Goal: Subscribe to service/newsletter

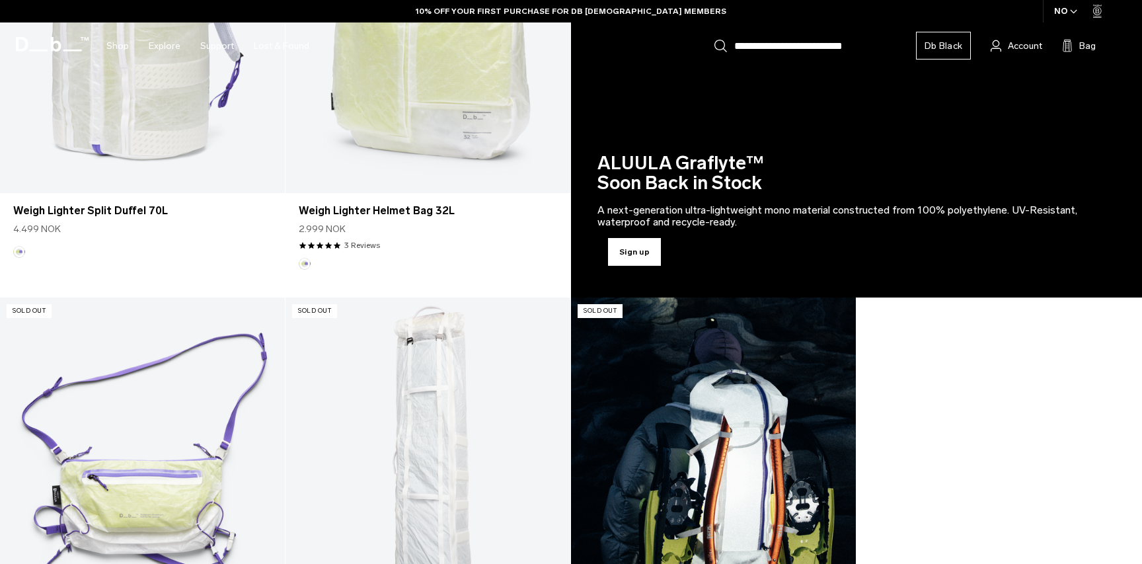
scroll to position [461, 0]
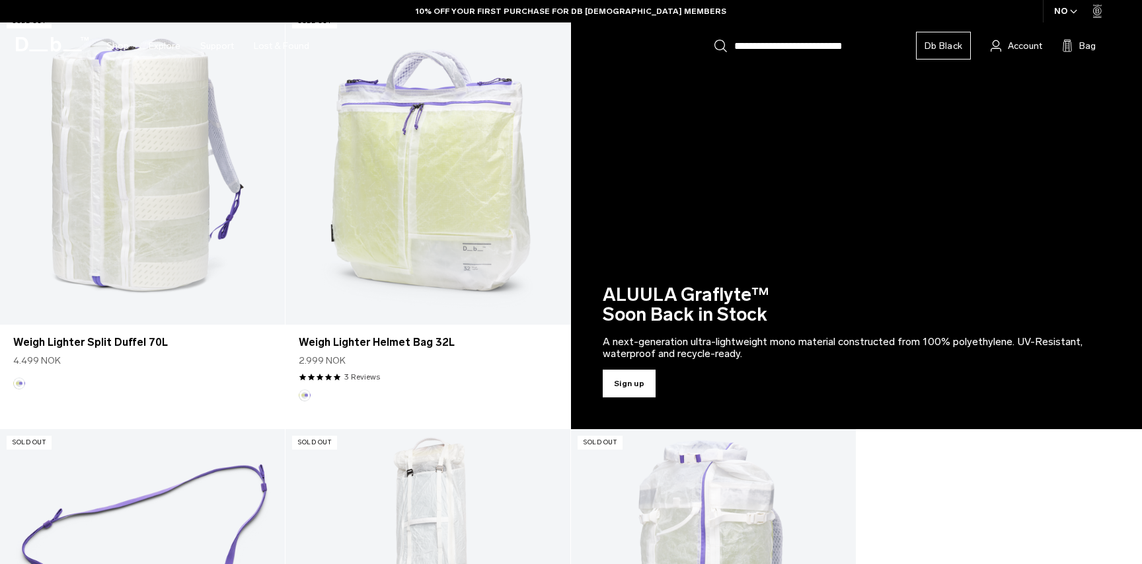
click at [632, 379] on link "Sign up" at bounding box center [856, 218] width 571 height 421
click at [638, 384] on link "Sign up" at bounding box center [856, 218] width 571 height 421
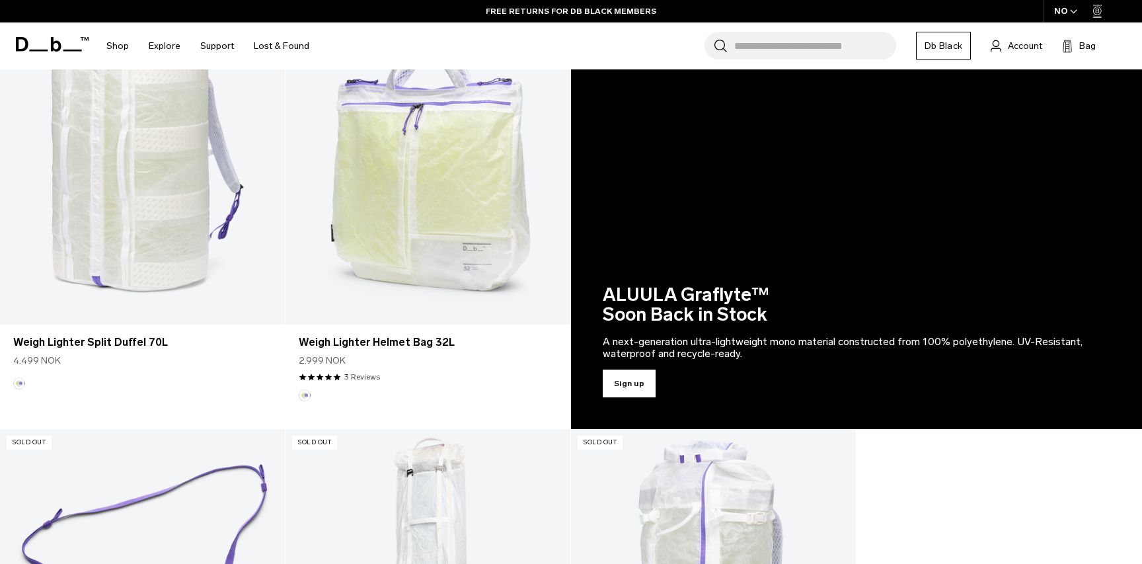
click at [625, 384] on link "Sign up" at bounding box center [856, 218] width 571 height 421
